Goal: Task Accomplishment & Management: Use online tool/utility

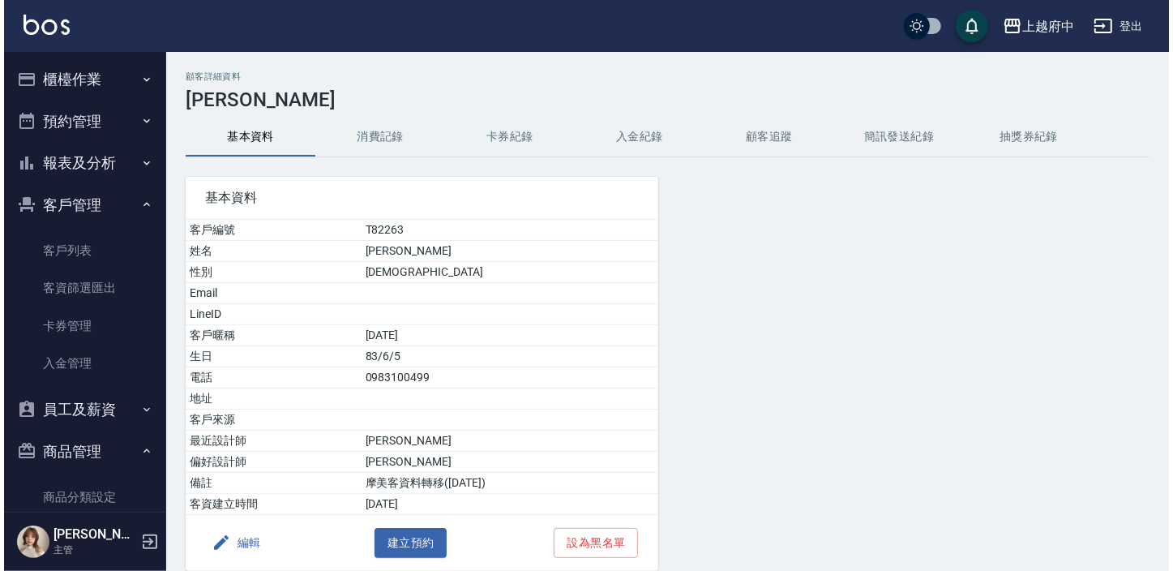
scroll to position [221, 0]
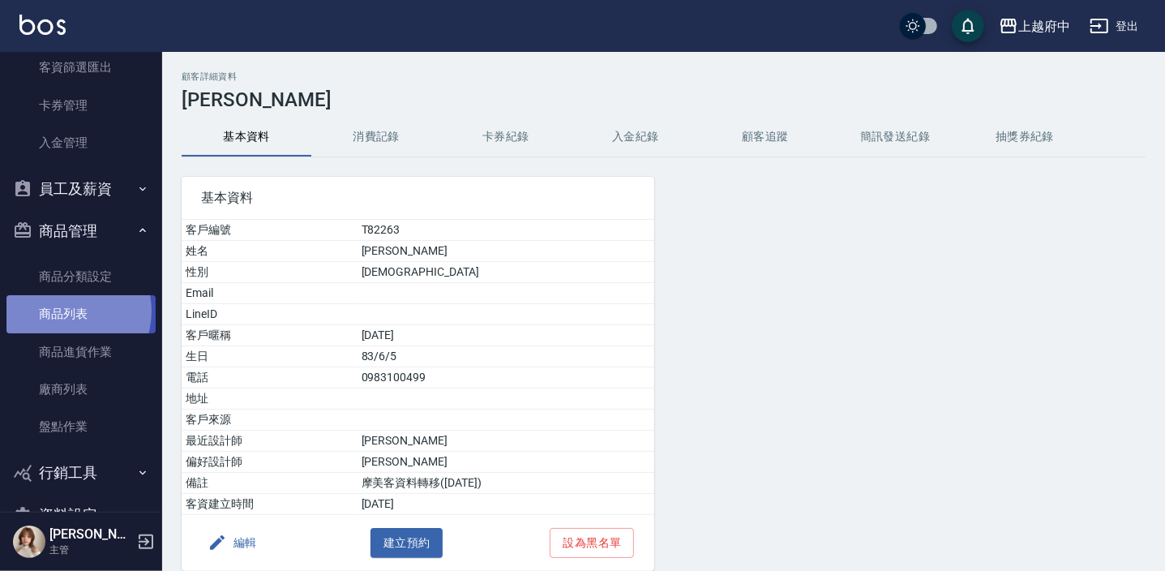
click at [64, 310] on link "商品列表" at bounding box center [80, 313] width 149 height 37
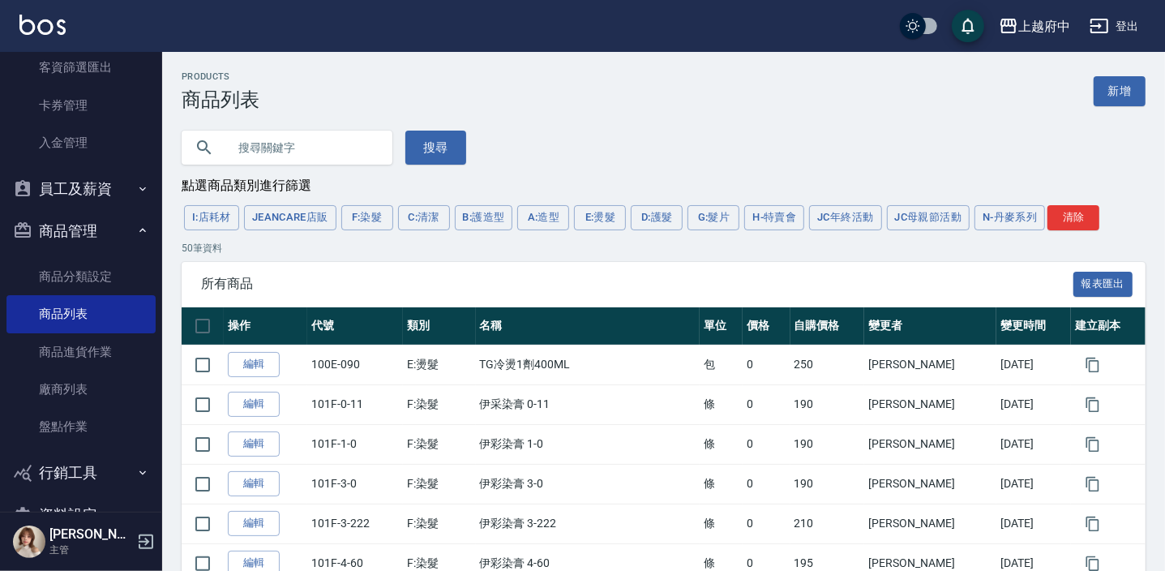
click at [285, 147] on input "text" at bounding box center [303, 148] width 152 height 44
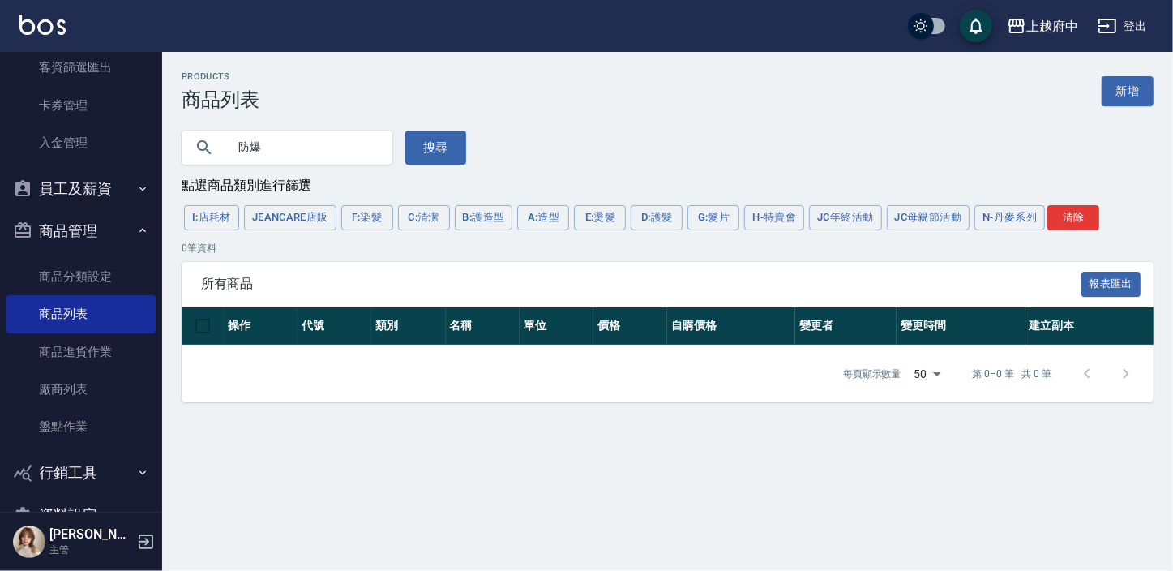
click at [307, 143] on input "防爆" at bounding box center [303, 148] width 152 height 44
type input "防"
click at [435, 130] on div "防 搜尋" at bounding box center [314, 138] width 304 height 54
click at [422, 150] on button "搜尋" at bounding box center [435, 148] width 61 height 34
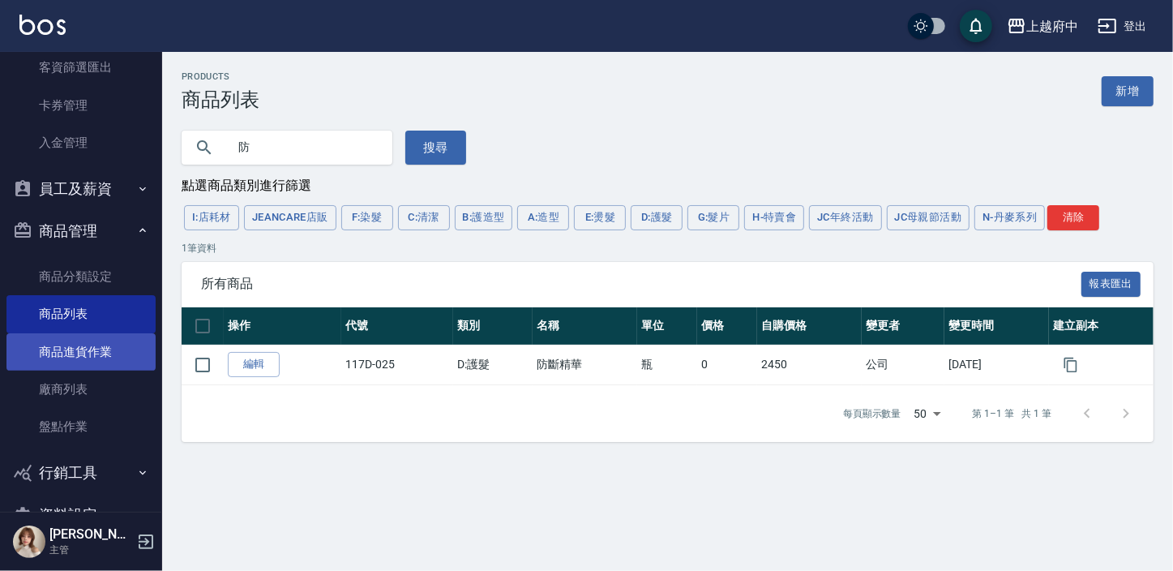
click at [92, 334] on link "商品進貨作業" at bounding box center [80, 351] width 149 height 37
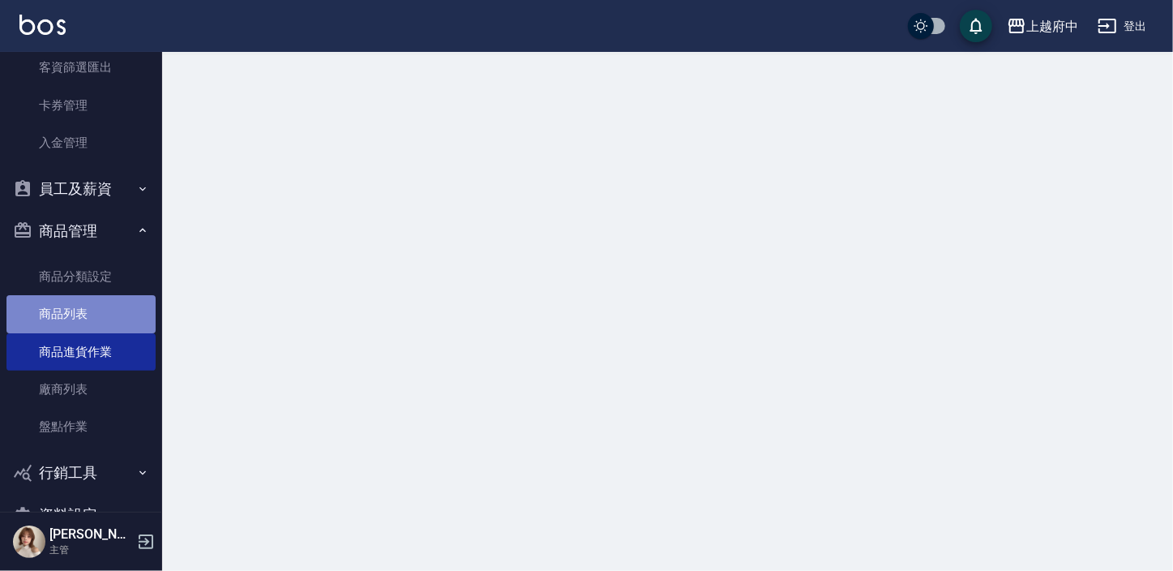
click at [89, 319] on link "商品列表" at bounding box center [80, 313] width 149 height 37
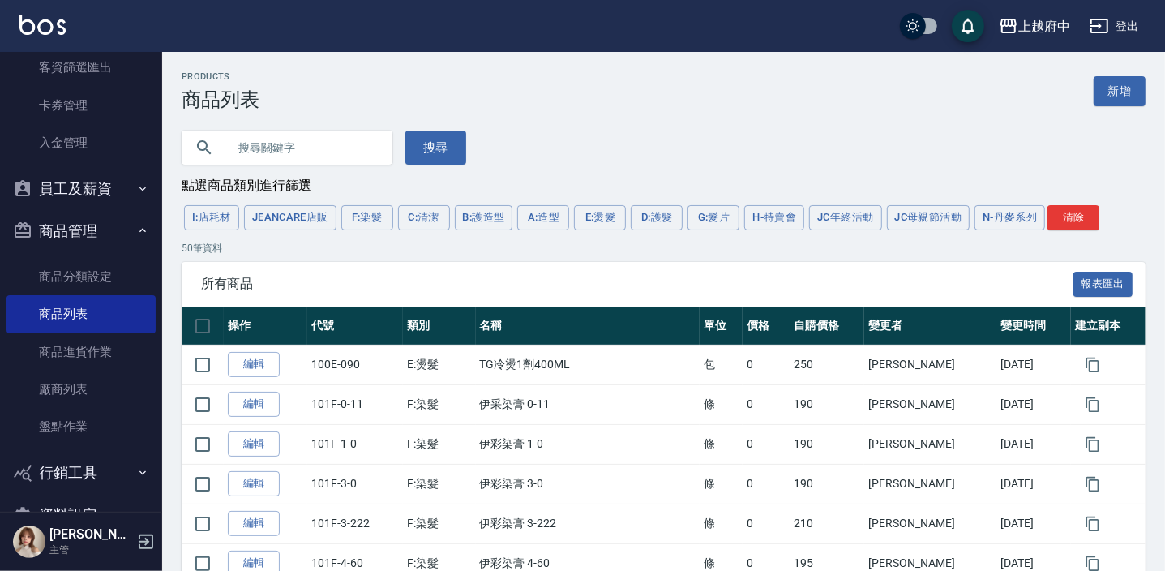
click at [292, 158] on input "text" at bounding box center [303, 148] width 152 height 44
type input "防斷"
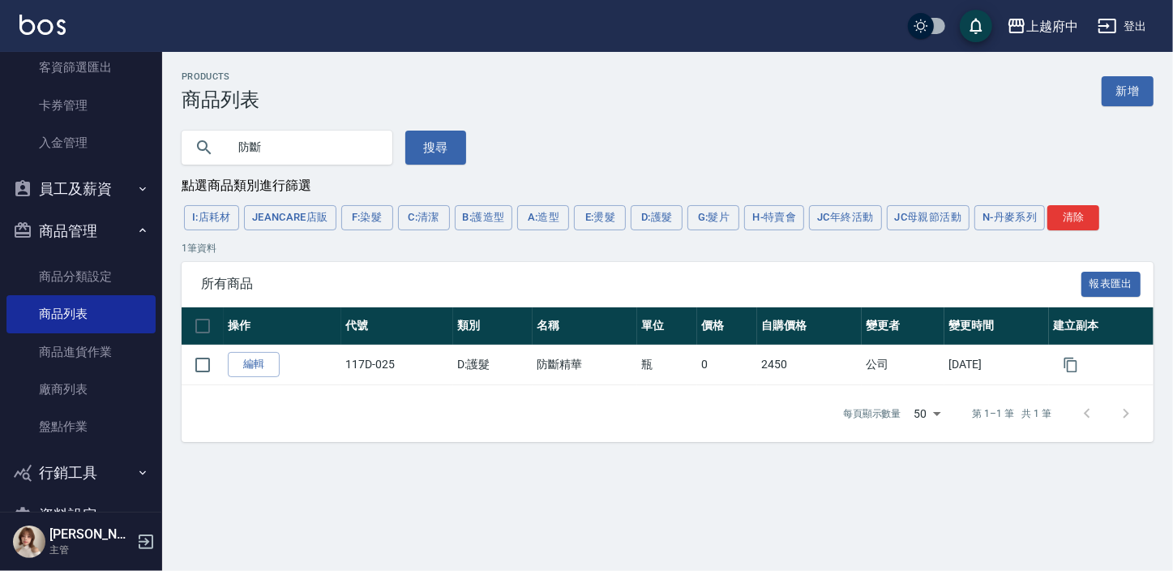
click at [122, 234] on button "商品管理" at bounding box center [80, 231] width 149 height 42
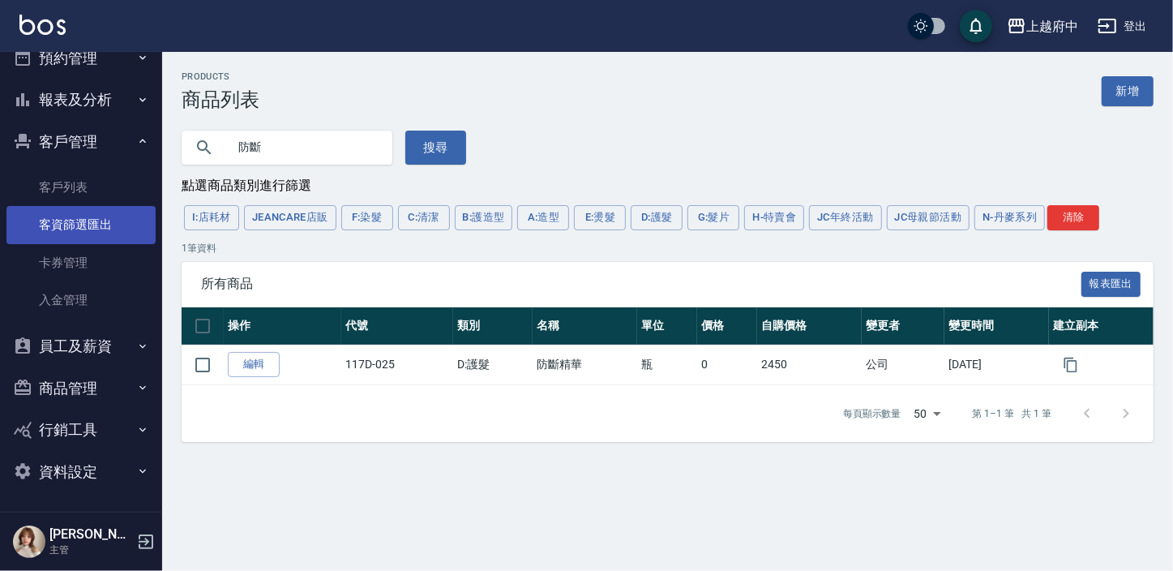
scroll to position [63, 0]
click at [90, 54] on button "預約管理" at bounding box center [80, 58] width 149 height 42
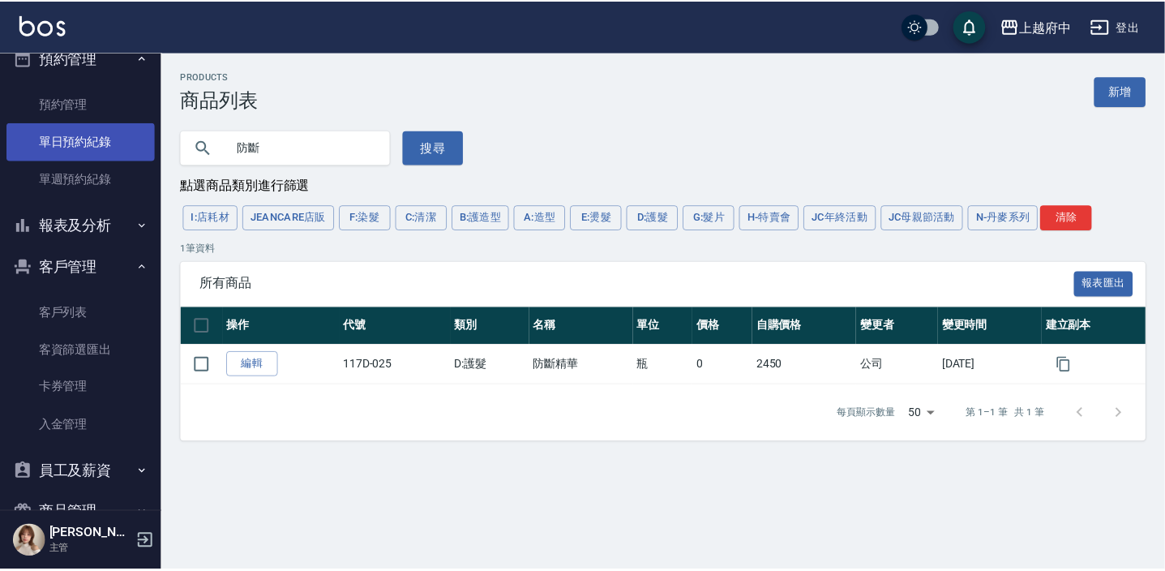
scroll to position [0, 0]
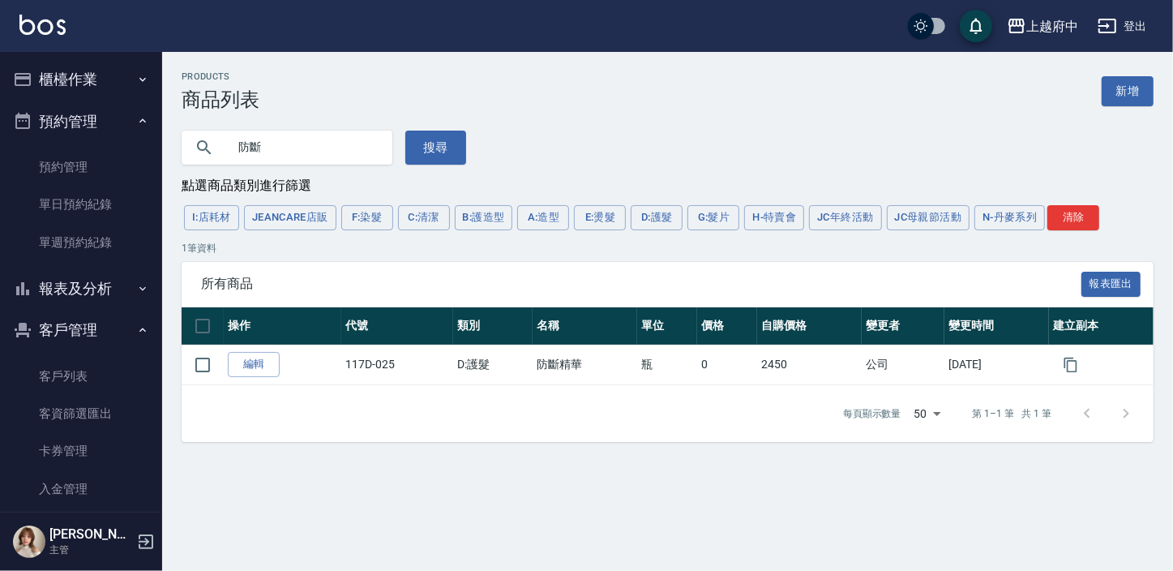
click at [82, 88] on button "櫃檯作業" at bounding box center [80, 79] width 149 height 42
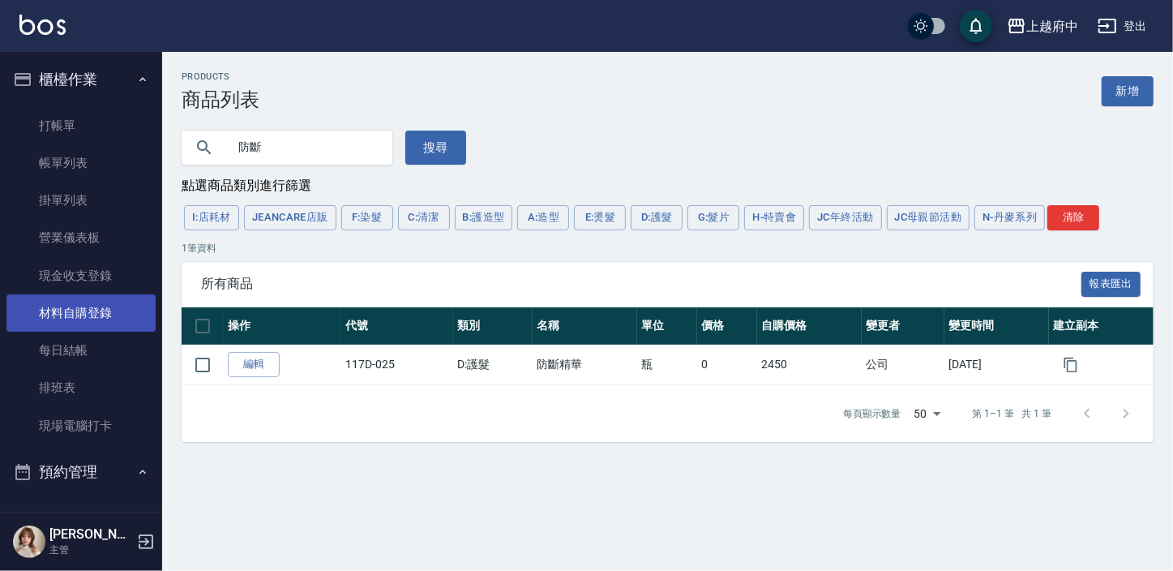
click at [72, 307] on link "材料自購登錄" at bounding box center [80, 312] width 149 height 37
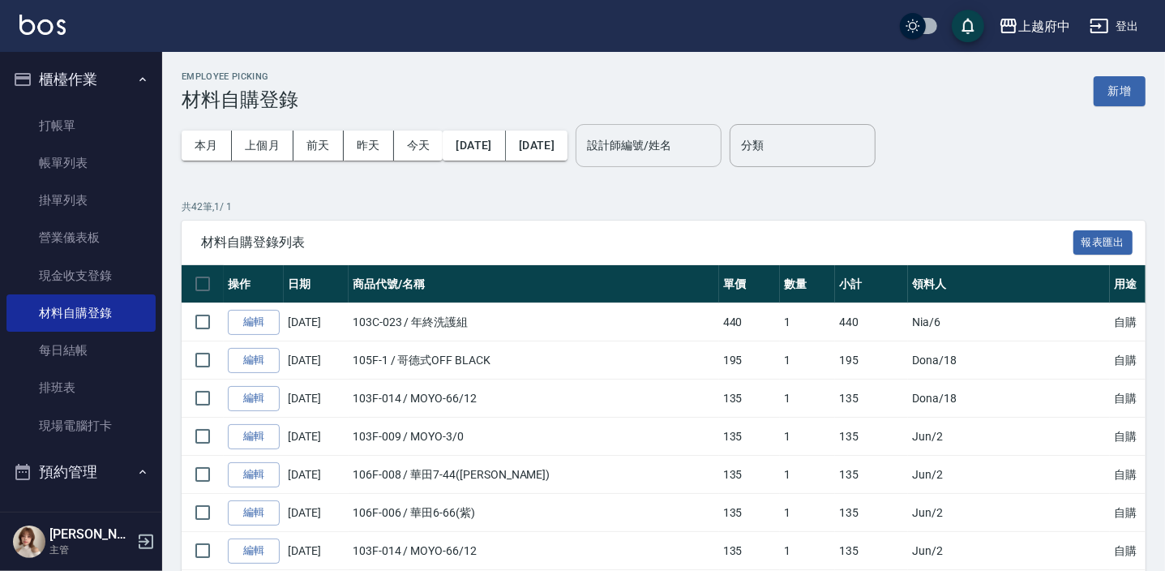
click at [685, 130] on div "設計師編號/姓名" at bounding box center [649, 145] width 146 height 43
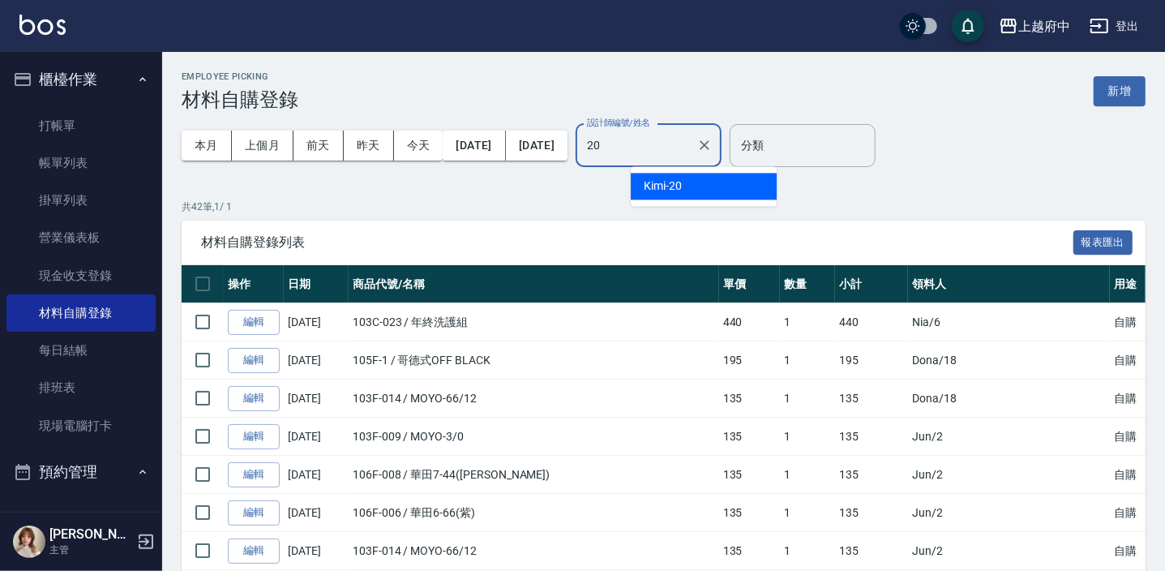
click at [679, 178] on span "Kimi -20" at bounding box center [663, 186] width 38 height 17
type input "Kimi-20"
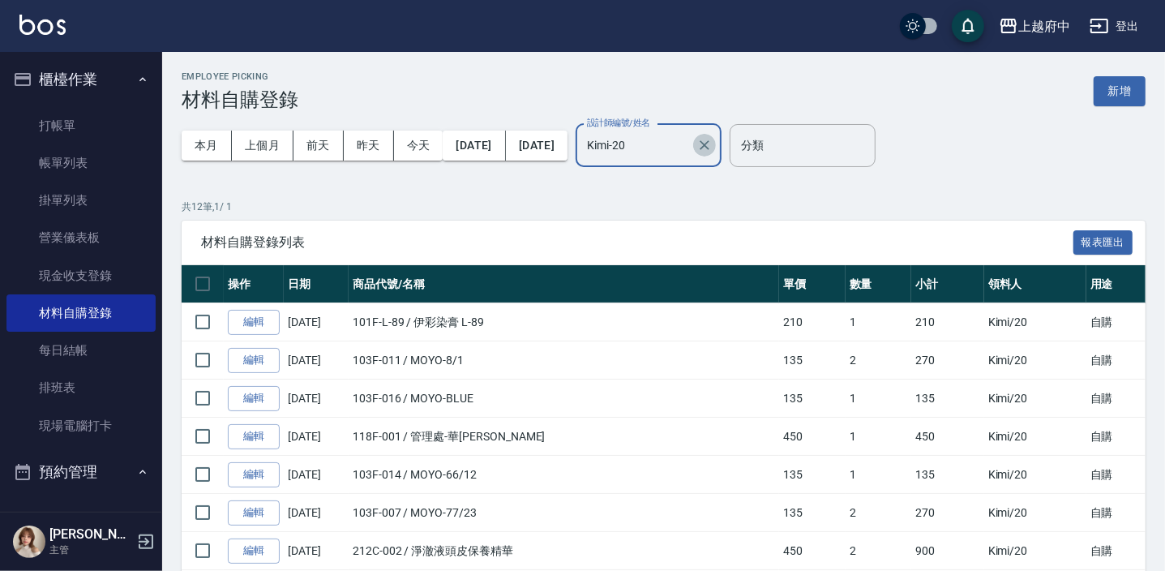
drag, startPoint x: 758, startPoint y: 137, endPoint x: 446, endPoint y: 197, distance: 317.9
click at [713, 137] on icon "Clear" at bounding box center [705, 145] width 16 height 16
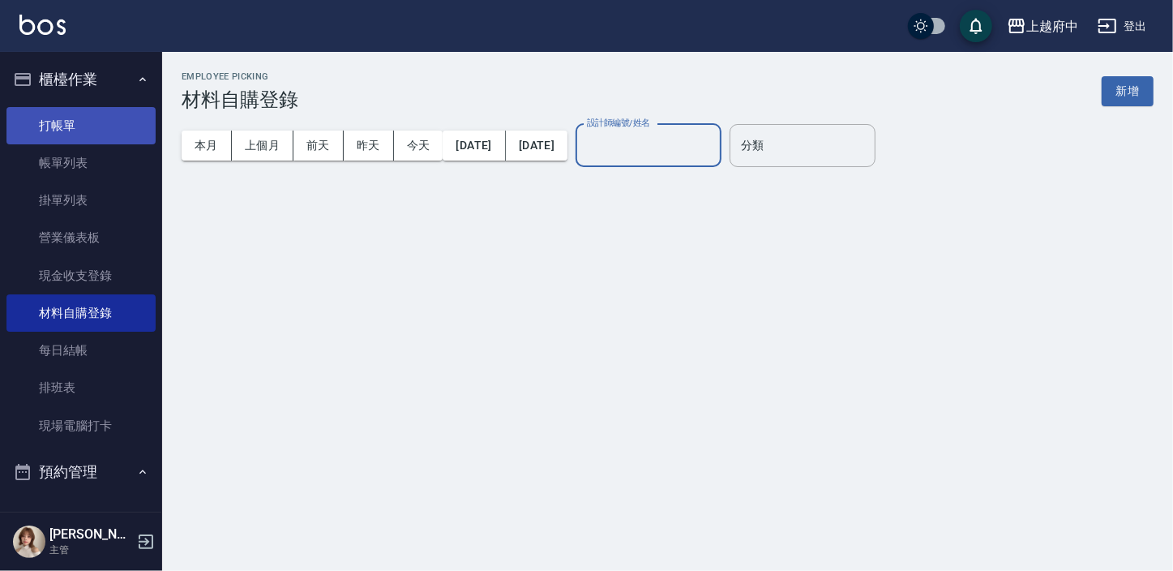
click at [96, 133] on link "打帳單" at bounding box center [80, 125] width 149 height 37
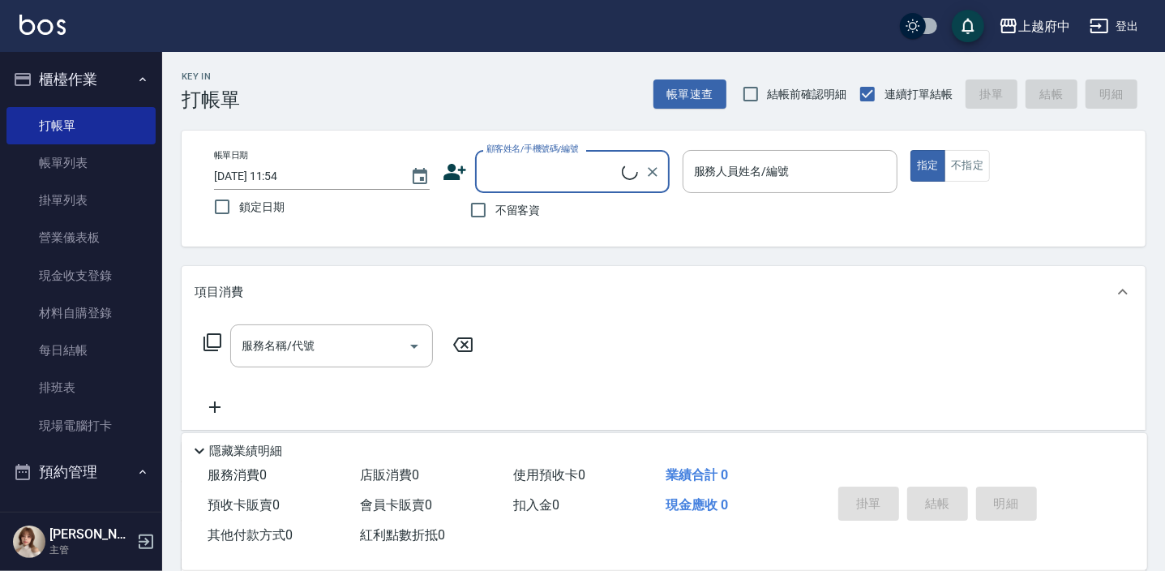
click at [136, 79] on icon "button" at bounding box center [142, 79] width 13 height 13
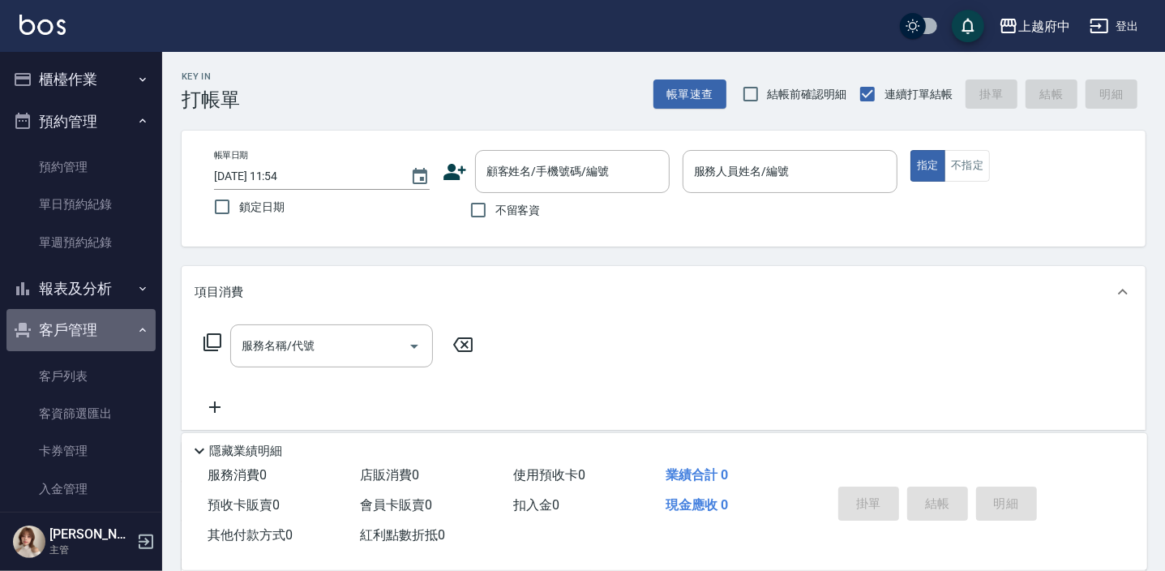
click at [100, 330] on button "客戶管理" at bounding box center [80, 330] width 149 height 42
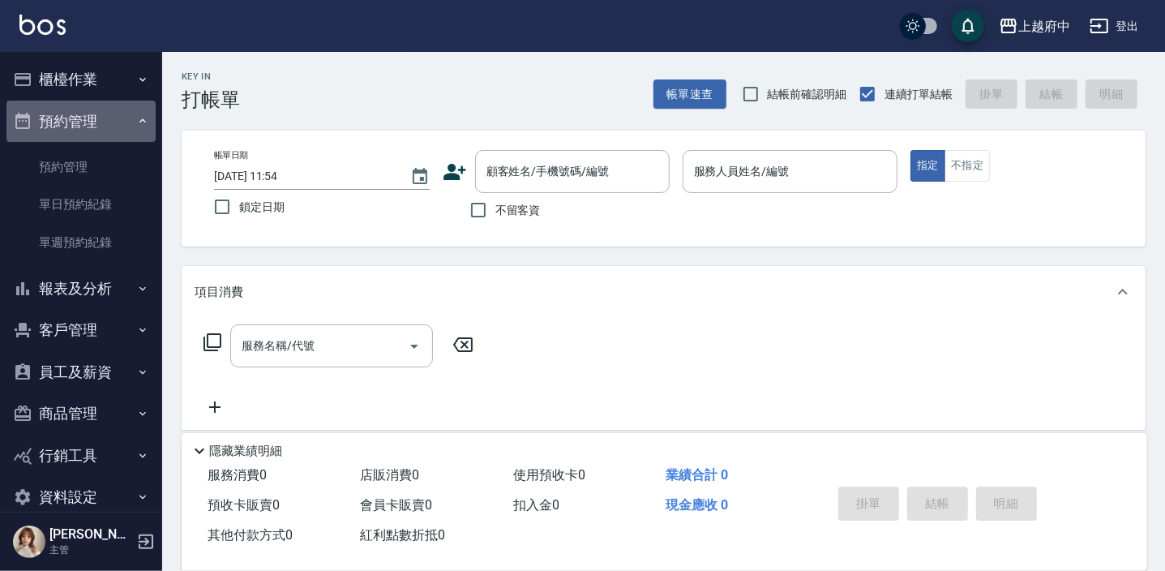
click at [121, 123] on button "預約管理" at bounding box center [80, 122] width 149 height 42
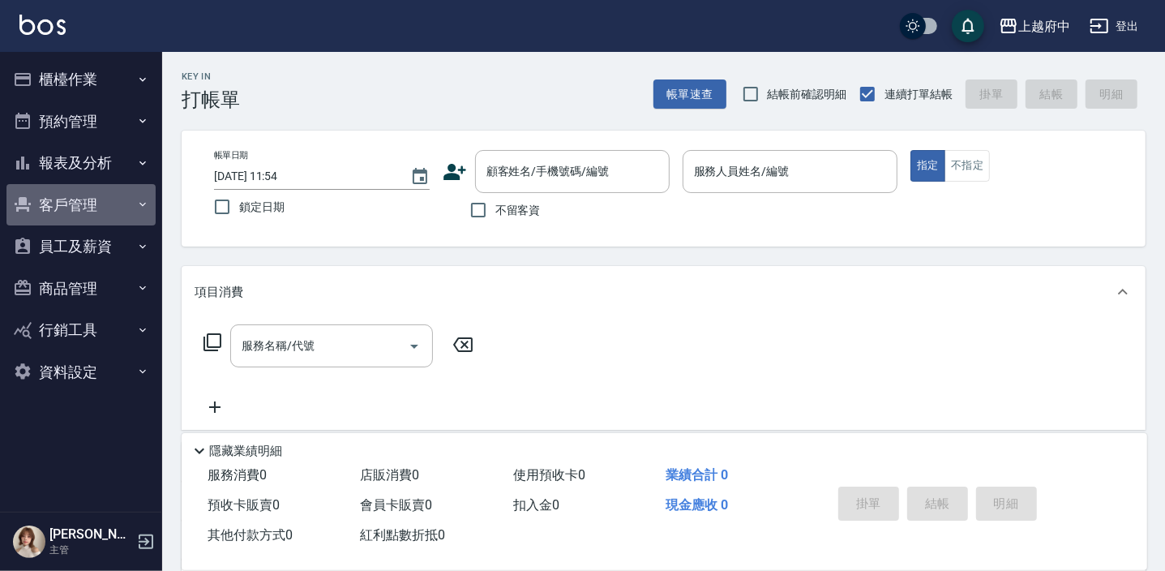
click at [68, 213] on button "客戶管理" at bounding box center [80, 205] width 149 height 42
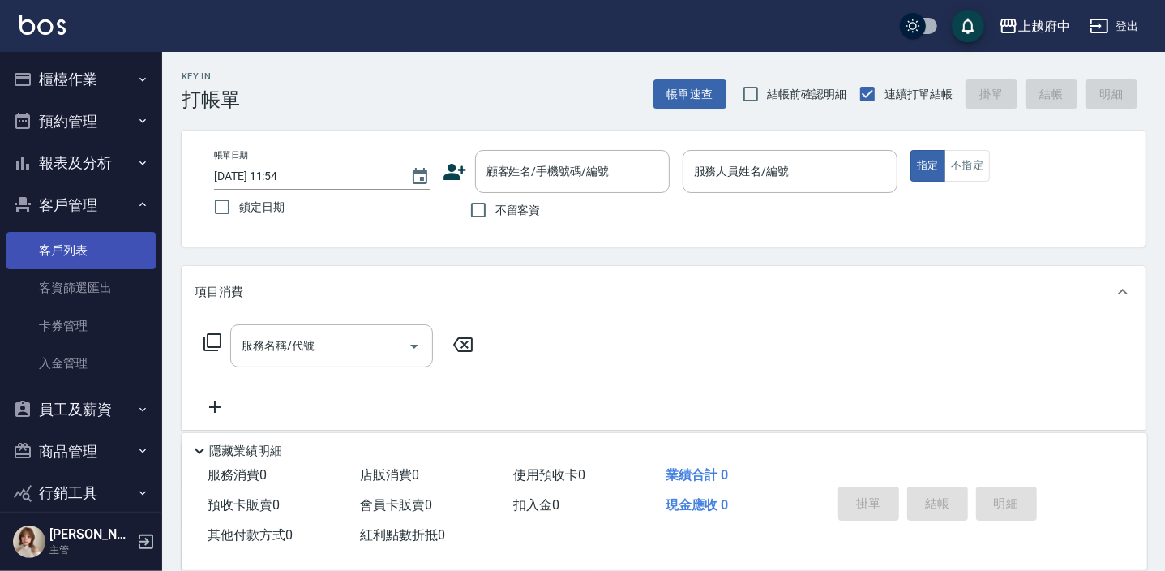
click at [73, 258] on link "客戶列表" at bounding box center [80, 250] width 149 height 37
